Goal: Information Seeking & Learning: Understand process/instructions

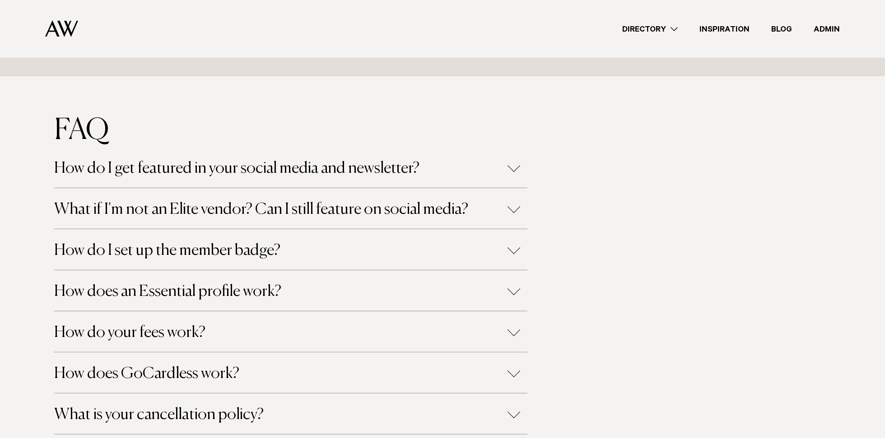
scroll to position [681, 0]
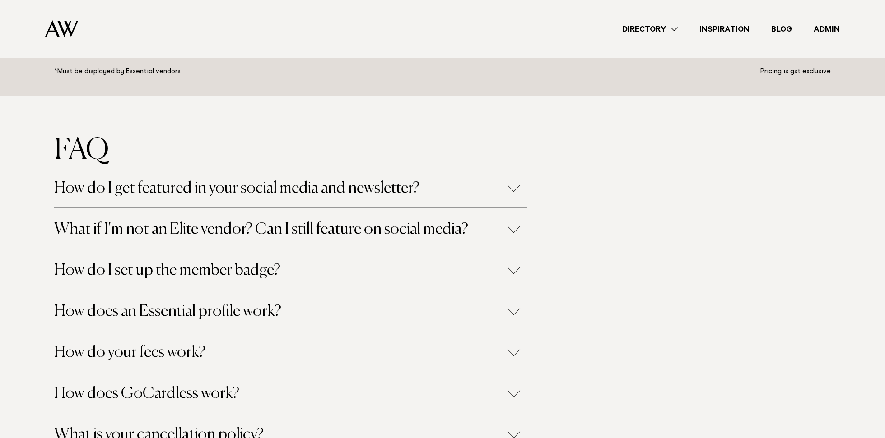
click at [490, 201] on h4 "How do I get featured in your social media and newsletter?" at bounding box center [290, 187] width 473 height 41
click at [490, 176] on h4 "How do I get featured in your social media and newsletter?" at bounding box center [290, 187] width 473 height 41
click at [511, 185] on button "How do I get featured in your social media and newsletter?" at bounding box center [290, 189] width 473 height 16
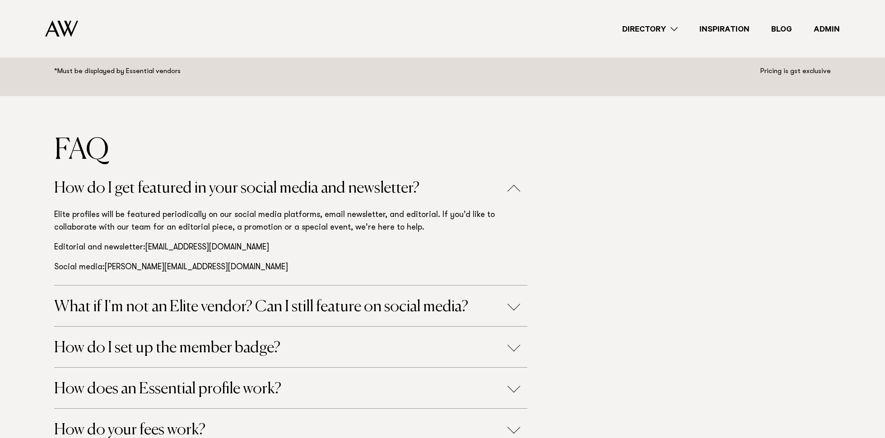
click at [511, 185] on button "How do I get featured in your social media and newsletter?" at bounding box center [290, 189] width 473 height 16
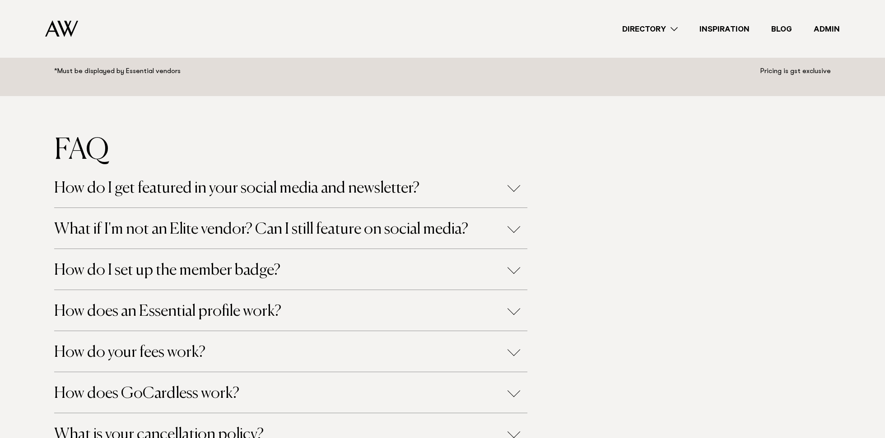
click at [511, 185] on button "How do I get featured in your social media and newsletter?" at bounding box center [290, 189] width 473 height 16
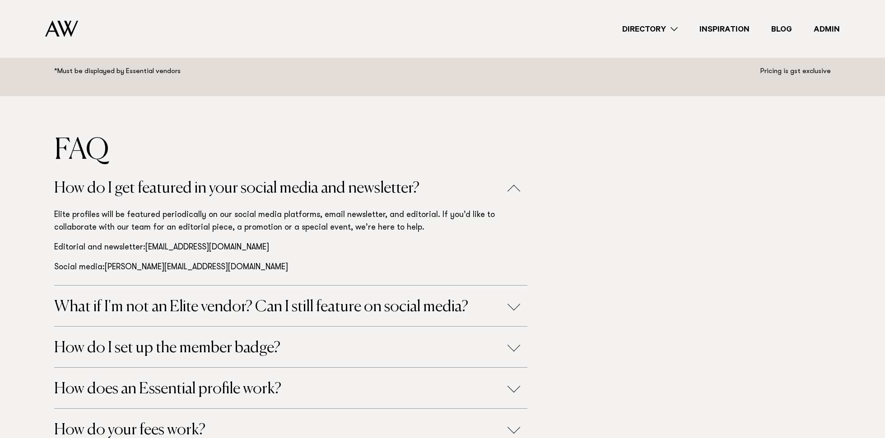
click at [511, 185] on button "How do I get featured in your social media and newsletter?" at bounding box center [290, 189] width 473 height 16
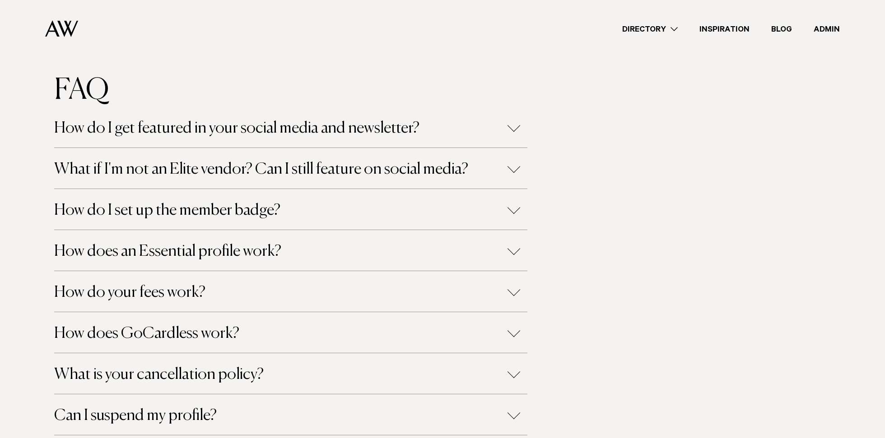
scroll to position [737, 0]
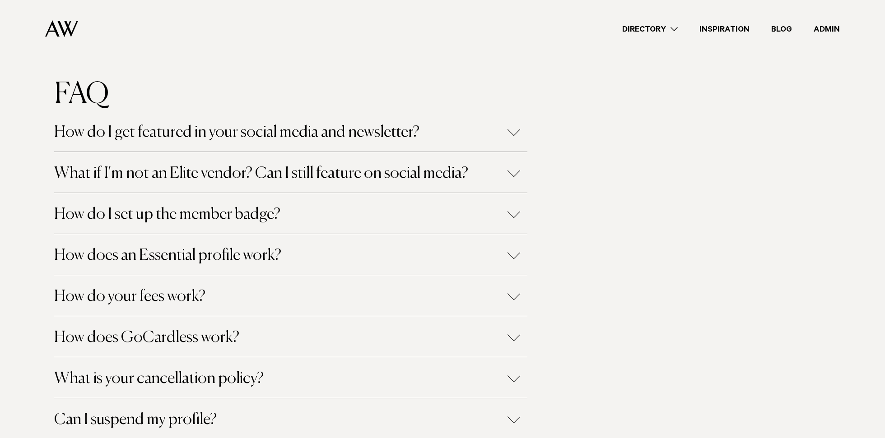
click at [721, 30] on link "Inspiration" at bounding box center [725, 29] width 72 height 12
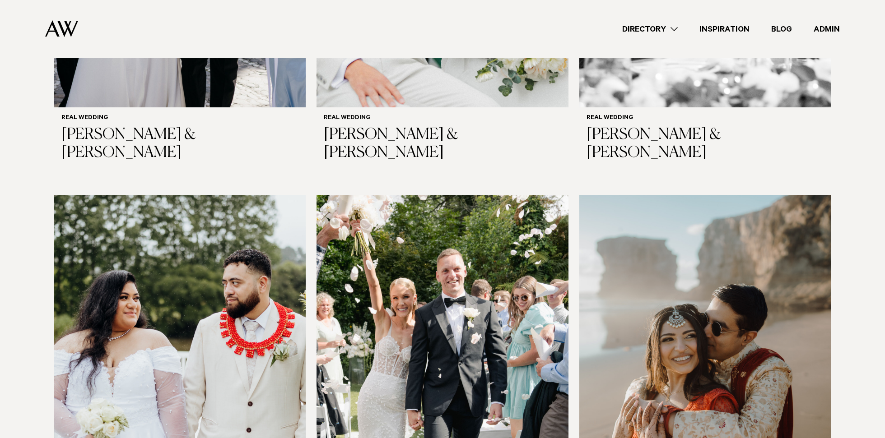
scroll to position [987, 0]
